Goal: Check status: Check status

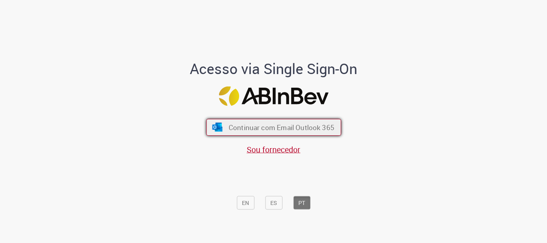
click at [289, 131] on span "Continuar com Email Outlook 365" at bounding box center [281, 127] width 106 height 9
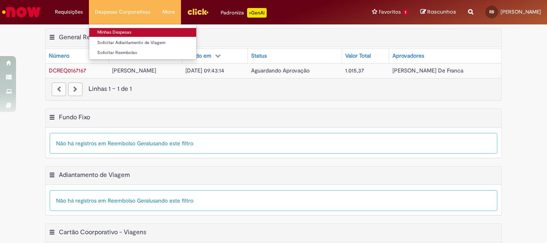
click at [121, 32] on link "Minhas Despesas" at bounding box center [142, 32] width 107 height 9
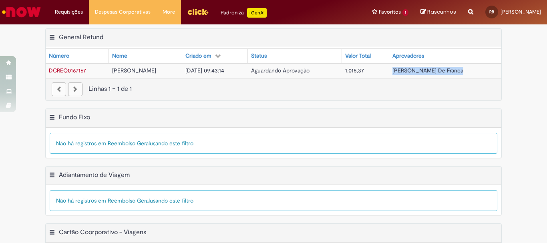
drag, startPoint x: 467, startPoint y: 70, endPoint x: 400, endPoint y: 70, distance: 66.5
click at [400, 70] on tr "DCREQ0167167 [PERSON_NAME] Barraqui [DATE] 09:43:14 Aguardando Aprovação 1.015,…" at bounding box center [274, 70] width 456 height 15
click at [508, 87] on div "Exportar como PDF Exportar como Excel Exportar como CSV General Refund Tabela -…" at bounding box center [273, 68] width 547 height 80
